Goal: Task Accomplishment & Management: Use online tool/utility

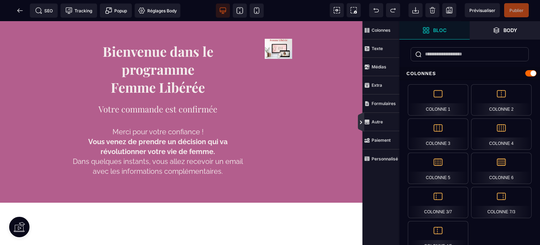
click at [359, 122] on icon at bounding box center [362, 122] width 6 height 6
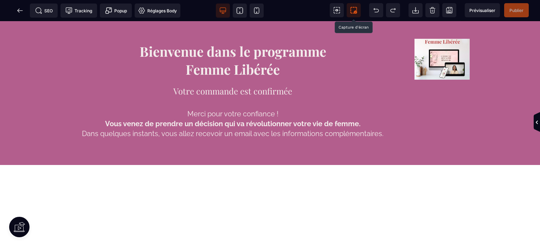
click at [354, 10] on icon at bounding box center [353, 10] width 7 height 7
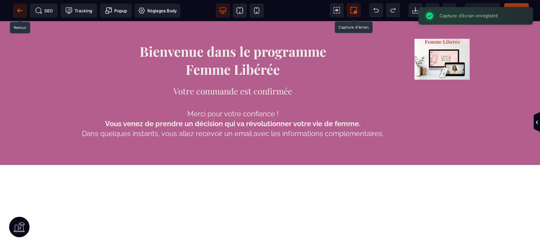
click at [21, 12] on icon at bounding box center [20, 10] width 7 height 7
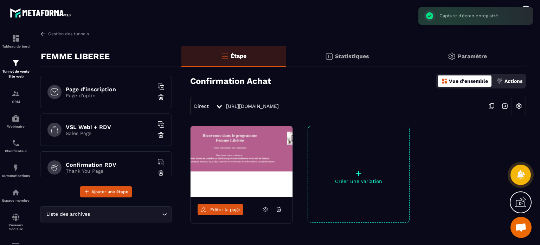
click at [116, 86] on h6 "Page d'inscription" at bounding box center [110, 89] width 88 height 7
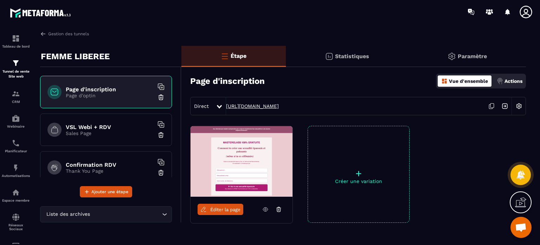
click at [261, 105] on link "https://rose-chen-coaching.metaforma.io/option-rose" at bounding box center [252, 106] width 53 height 6
click at [221, 207] on span "Éditer la page" at bounding box center [225, 209] width 30 height 5
